Goal: Transaction & Acquisition: Purchase product/service

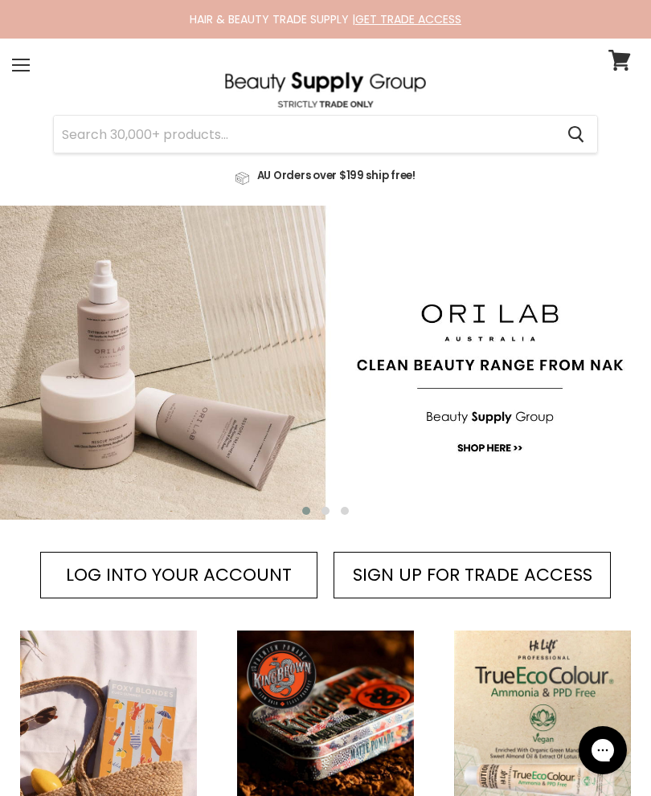
click at [129, 135] on input "Search" at bounding box center [304, 134] width 500 height 37
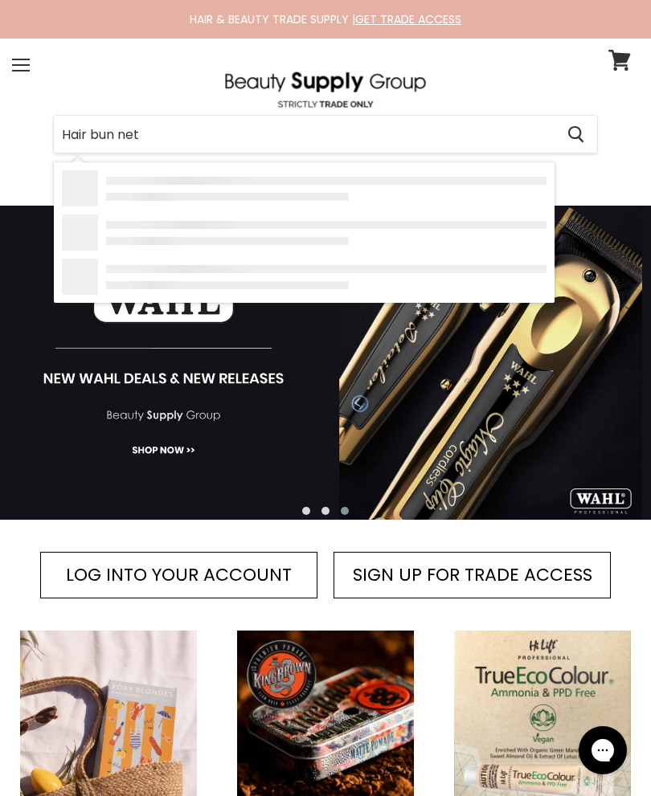
type input "Hair bun nets"
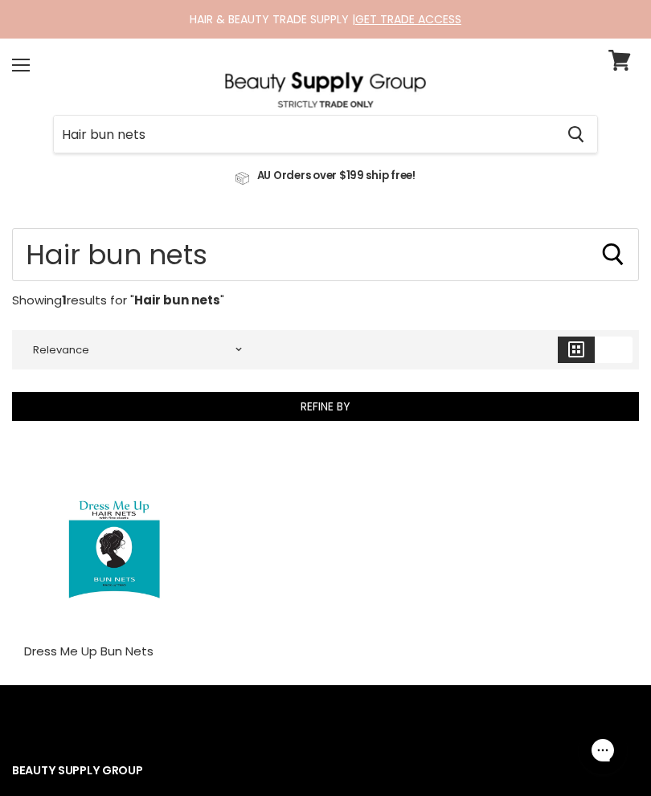
click at [111, 559] on img "Main content" at bounding box center [114, 544] width 120 height 179
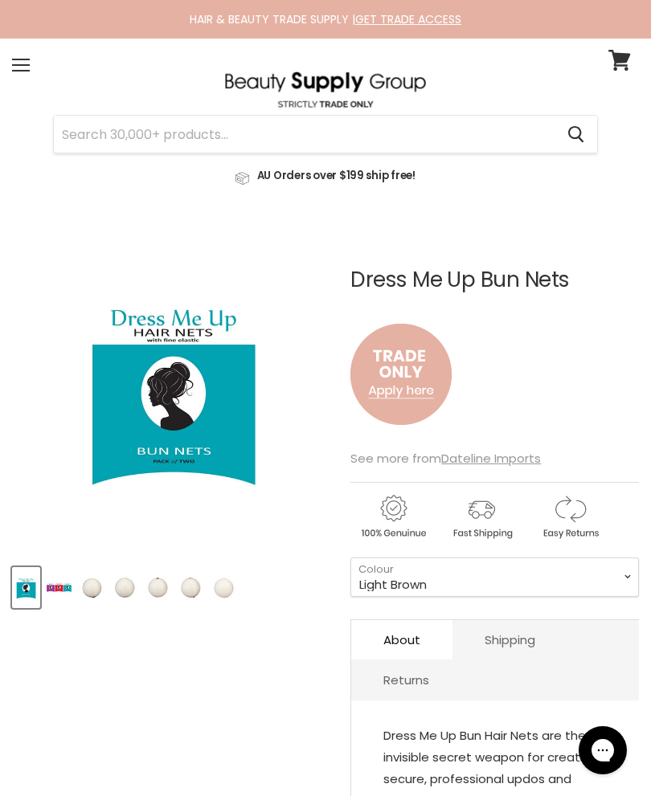
click at [85, 590] on img "Product thumbnails" at bounding box center [92, 588] width 25 height 38
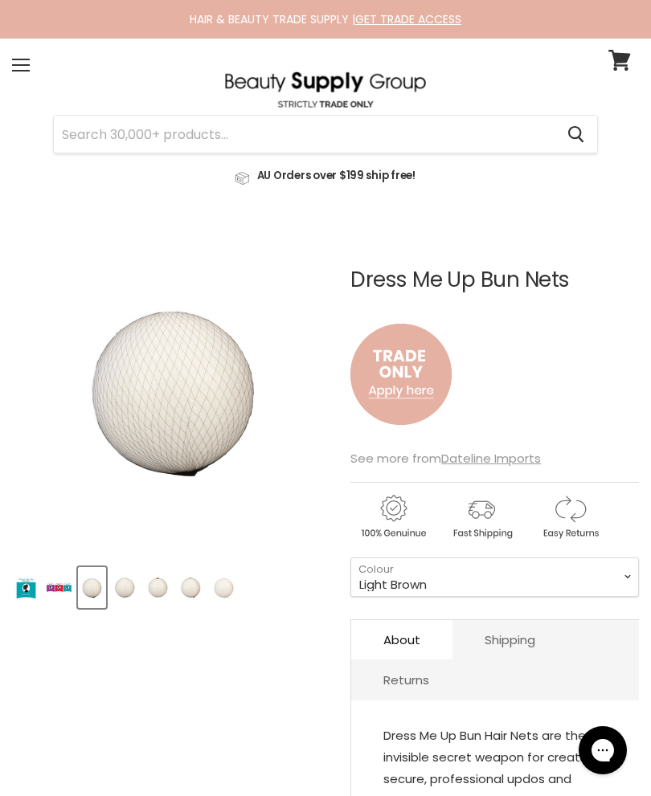
click at [133, 589] on img "Product thumbnails" at bounding box center [124, 588] width 25 height 38
click at [166, 594] on img "Product thumbnails" at bounding box center [157, 588] width 25 height 38
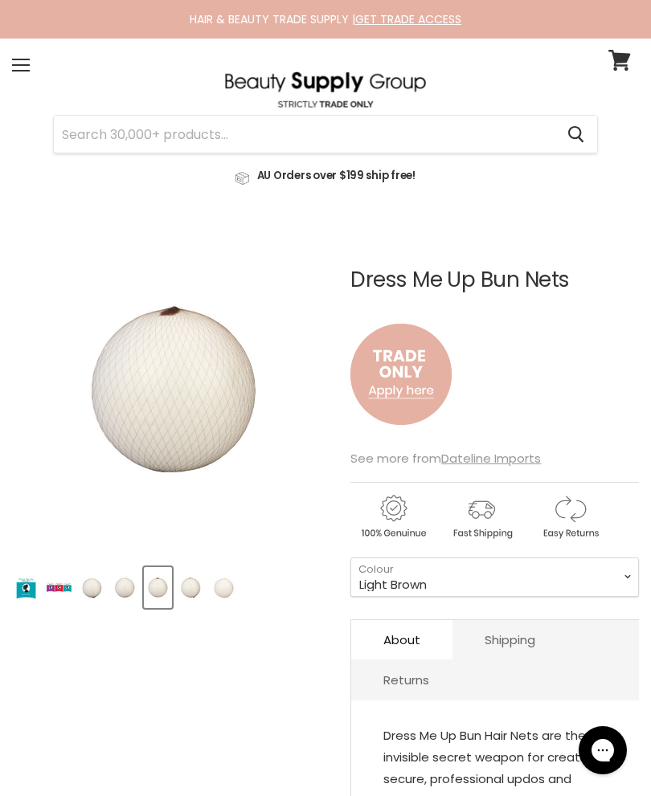
click at [191, 598] on img "Product thumbnails" at bounding box center [190, 588] width 25 height 38
click at [233, 593] on img "Product thumbnails" at bounding box center [223, 588] width 25 height 38
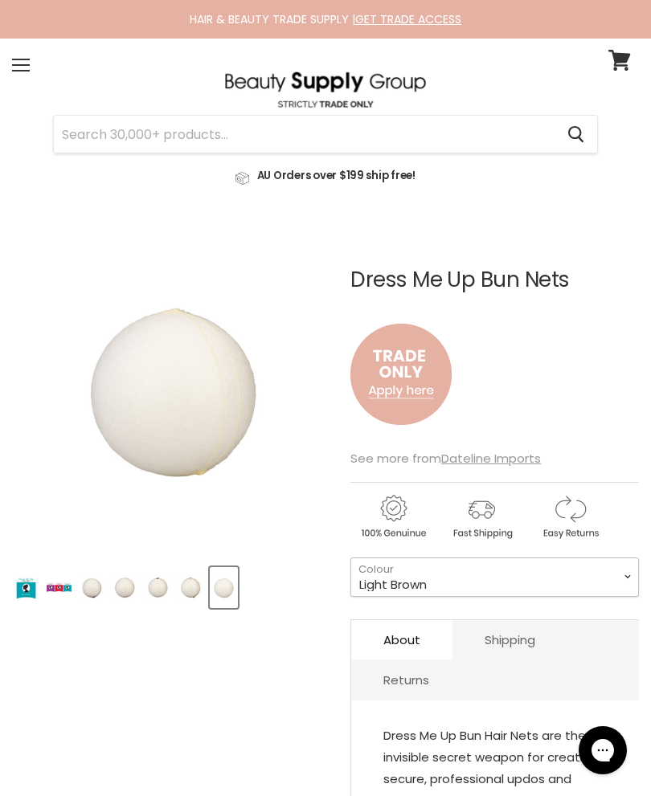
click at [636, 572] on select "Light Brown Dark Brown Medium Brown Black Blonde" at bounding box center [494, 576] width 288 height 39
select select "Blonde"
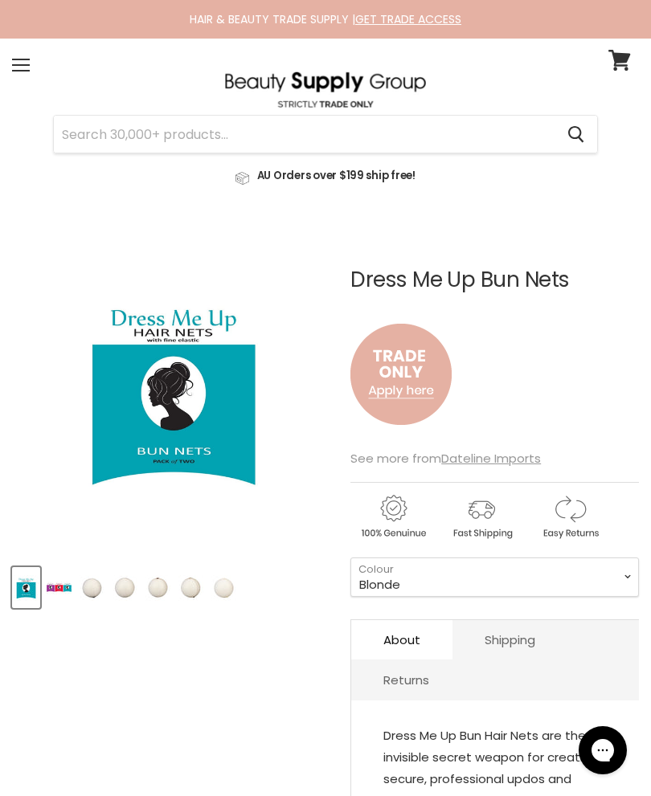
click at [25, 72] on div "Menu" at bounding box center [21, 65] width 34 height 37
